Goal: Task Accomplishment & Management: Complete application form

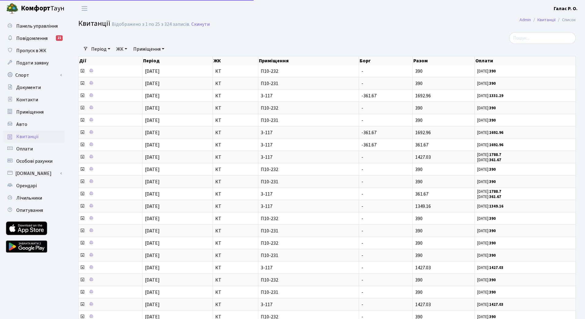
select select "25"
click at [43, 50] on span "Пропуск в ЖК" at bounding box center [31, 50] width 30 height 7
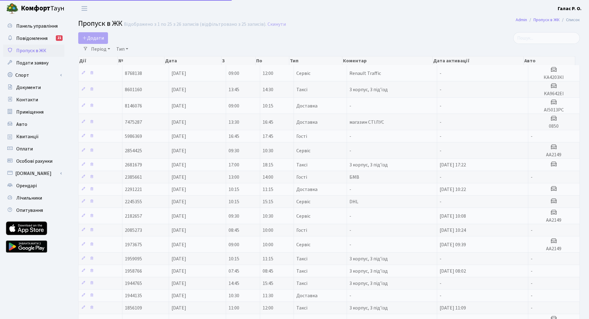
select select "25"
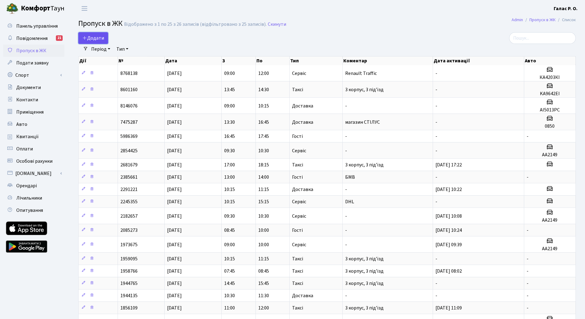
click at [93, 40] on span "Додати" at bounding box center [93, 38] width 22 height 7
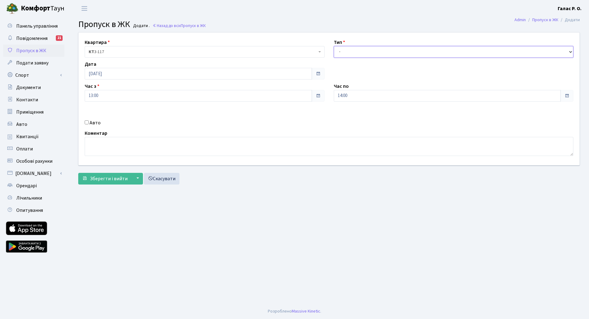
click at [346, 50] on select "- Доставка Таксі Гості Сервіс" at bounding box center [454, 52] width 240 height 12
select select "2"
click at [334, 46] on select "- Доставка Таксі Гості Сервіс" at bounding box center [454, 52] width 240 height 12
click at [565, 97] on span at bounding box center [567, 95] width 5 height 5
click at [444, 98] on input "14:00" at bounding box center [447, 96] width 227 height 12
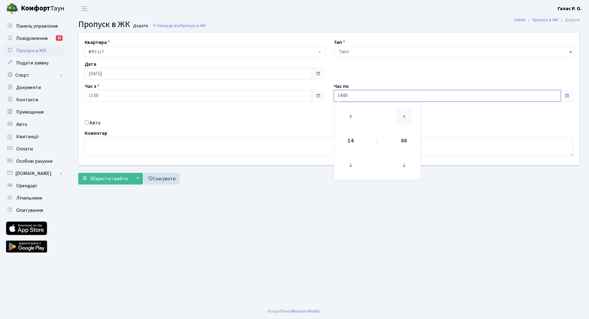
click at [403, 117] on icon at bounding box center [404, 117] width 17 height 17
click at [406, 165] on icon at bounding box center [404, 165] width 17 height 17
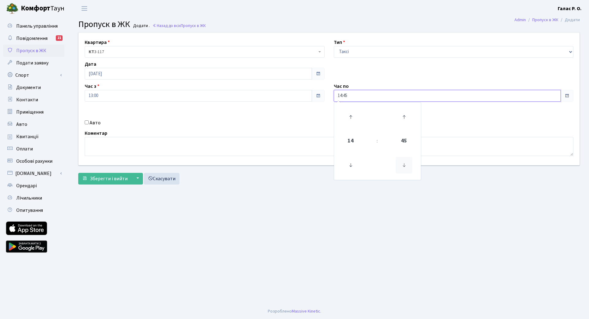
click at [406, 165] on icon at bounding box center [404, 165] width 17 height 17
type input "14:30"
click at [494, 76] on div "Квартира <b>КТ</b>&nbsp;&nbsp;&nbsp;&nbsp;3-117 <b>КТ</b>&nbsp;&nbsp;&nbsp;&nbs…" at bounding box center [329, 99] width 510 height 133
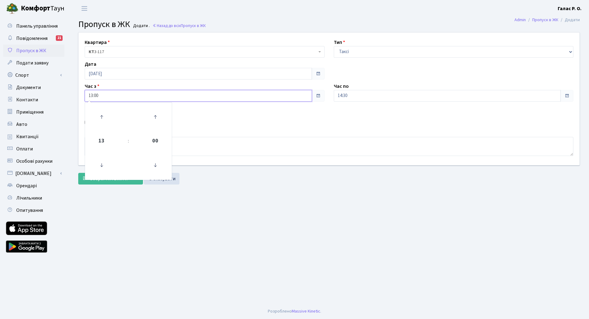
click at [159, 100] on input "13:00" at bounding box center [198, 96] width 227 height 12
click at [156, 119] on icon at bounding box center [155, 117] width 17 height 17
click at [155, 116] on icon at bounding box center [155, 117] width 17 height 17
type input "13:30"
click at [183, 85] on div "Час з 13:30 13 : 30 00 01 02 03 04 05 06 07 08 09 10 11 12 13 14 15 16 17 18 19…" at bounding box center [204, 92] width 249 height 19
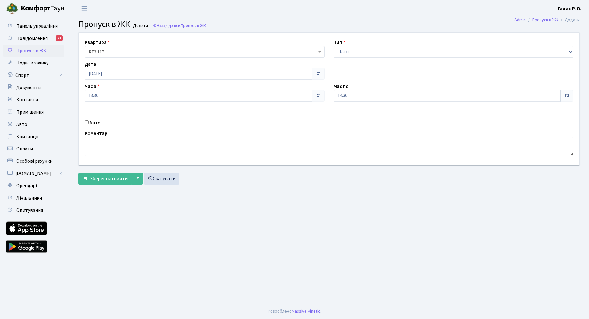
click at [87, 123] on input "Авто" at bounding box center [87, 122] width 4 height 4
checkbox input "true"
click at [382, 118] on input "text" at bounding box center [454, 118] width 240 height 12
type input "AX8349MM"
click at [105, 181] on span "Зберегти і вийти" at bounding box center [109, 178] width 38 height 7
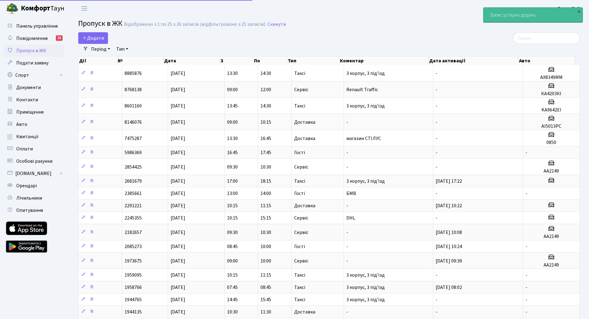
select select "25"
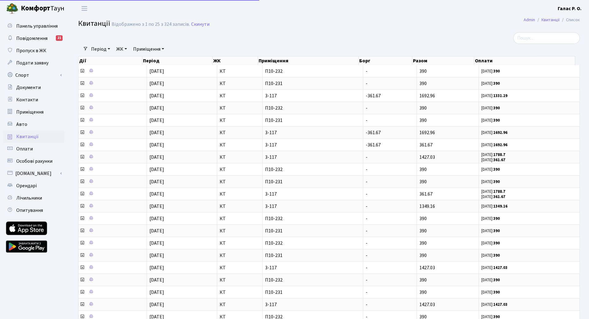
select select "25"
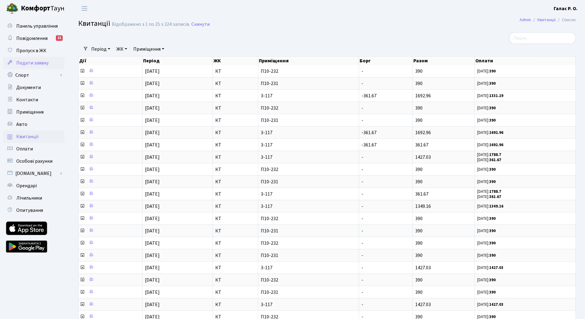
click at [42, 64] on span "Подати заявку" at bounding box center [32, 63] width 32 height 7
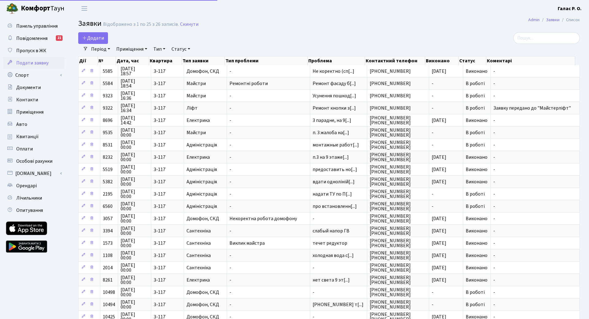
select select "25"
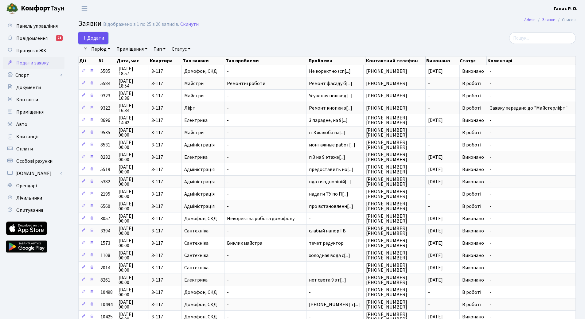
click at [103, 39] on span "Додати" at bounding box center [93, 38] width 22 height 7
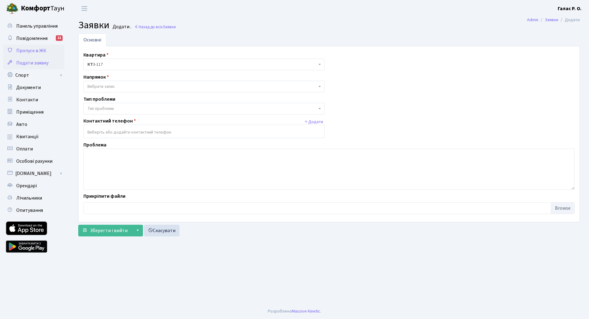
click at [37, 51] on span "Пропуск в ЖК" at bounding box center [31, 50] width 30 height 7
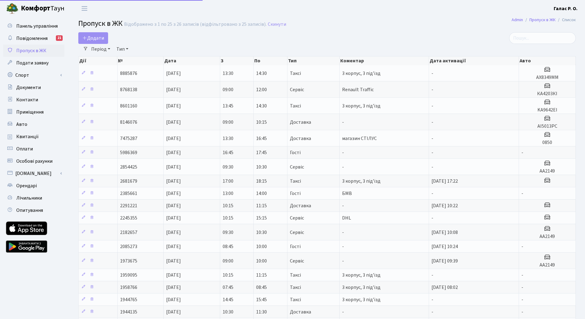
select select "25"
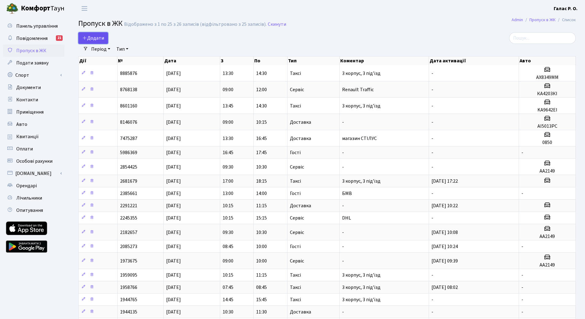
click at [95, 40] on span "Додати" at bounding box center [93, 38] width 22 height 7
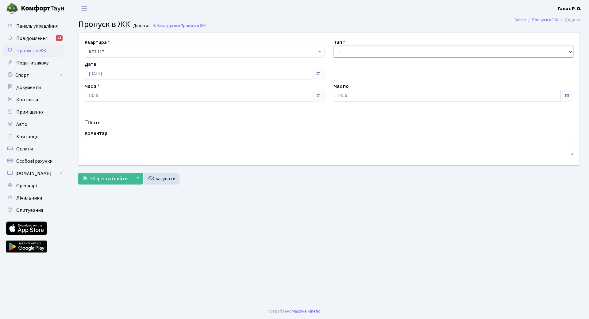
click at [398, 56] on select "- Доставка Таксі Гості Сервіс" at bounding box center [454, 52] width 240 height 12
select select "2"
click at [334, 46] on select "- Доставка Таксі Гості Сервіс" at bounding box center [454, 52] width 240 height 12
click at [374, 97] on input "14:15" at bounding box center [447, 96] width 227 height 12
click at [404, 116] on icon at bounding box center [404, 117] width 17 height 17
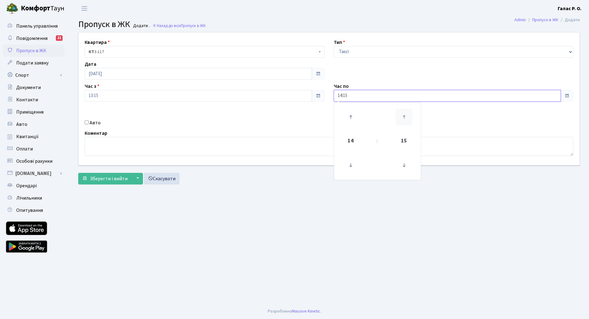
type input "14:30"
click at [183, 120] on div "Авто" at bounding box center [204, 122] width 249 height 7
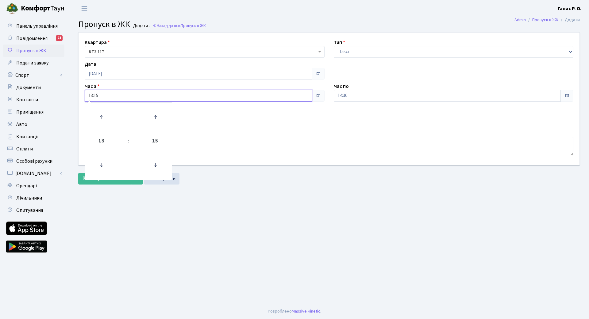
click at [92, 95] on input "13:15" at bounding box center [198, 96] width 227 height 12
click at [154, 115] on icon at bounding box center [155, 117] width 17 height 17
type input "13:30"
click at [232, 126] on div "Авто" at bounding box center [204, 122] width 249 height 7
click at [91, 123] on label "Авто" at bounding box center [95, 122] width 11 height 7
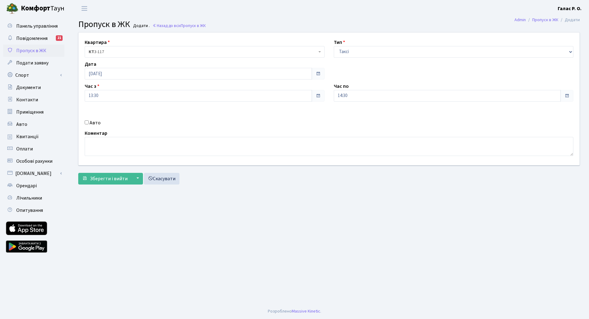
click at [89, 123] on input "Авто" at bounding box center [87, 122] width 4 height 4
checkbox input "true"
click at [366, 118] on input "text" at bounding box center [454, 118] width 240 height 12
type input "D"
type input "BH4898MT"
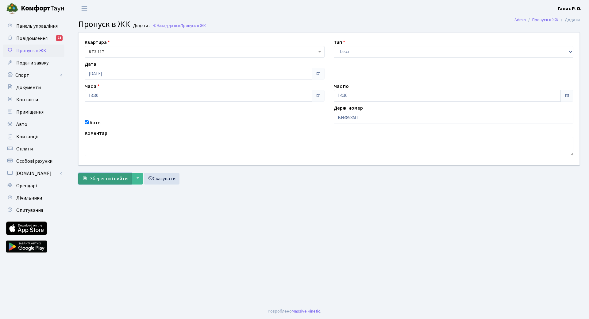
click at [111, 182] on span "Зберегти і вийти" at bounding box center [109, 178] width 38 height 7
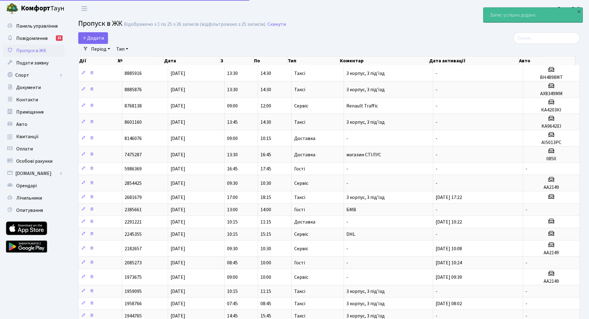
select select "25"
